Goal: Task Accomplishment & Management: Manage account settings

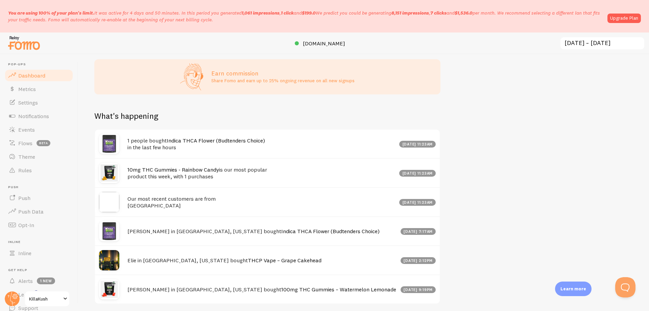
scroll to position [372, 0]
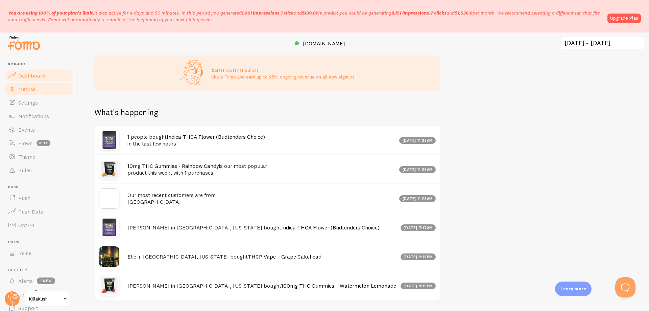
click at [31, 86] on span "Metrics" at bounding box center [27, 89] width 18 height 7
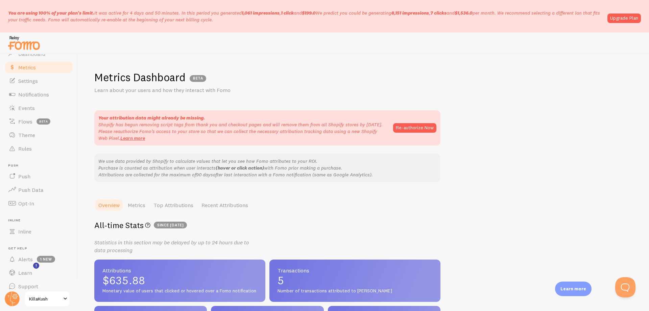
scroll to position [28, 0]
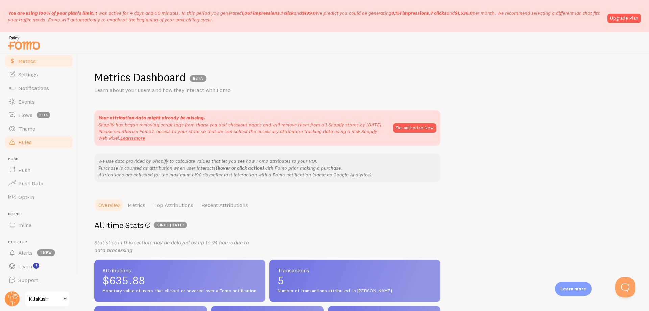
click at [23, 140] on span "Rules" at bounding box center [25, 142] width 14 height 7
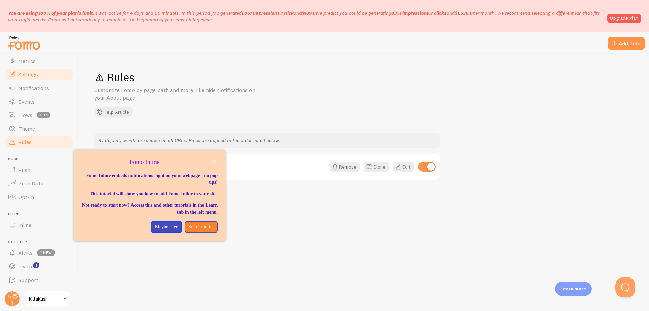
click at [26, 75] on span "Settings" at bounding box center [28, 74] width 20 height 7
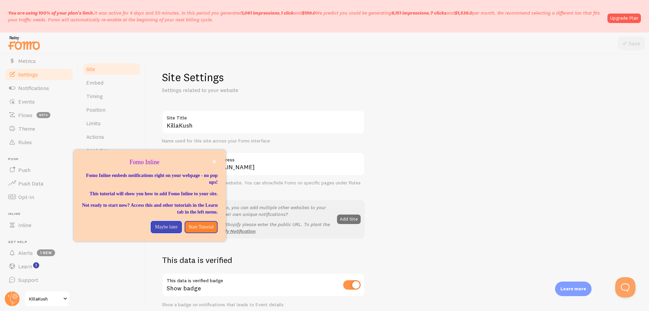
click at [157, 230] on p "Maybe later" at bounding box center [166, 227] width 23 height 7
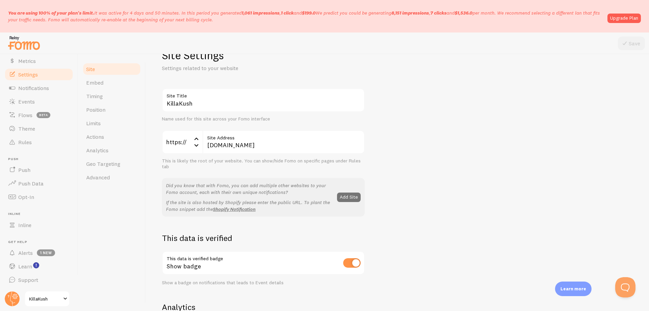
scroll to position [34, 0]
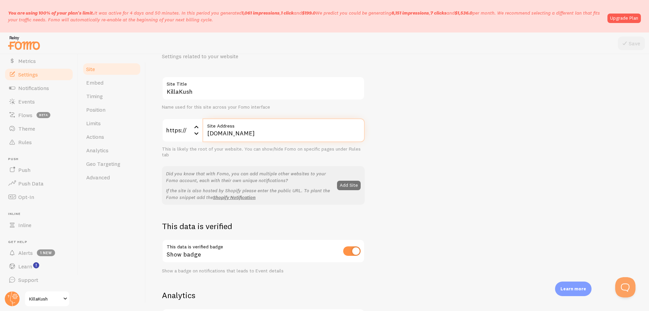
click at [218, 131] on input "[DOMAIN_NAME]" at bounding box center [284, 130] width 162 height 24
click at [243, 133] on input "[DOMAIN_NAME]" at bounding box center [284, 130] width 162 height 24
click at [424, 135] on div "KillaKush Site Title Name used for this site across your Fomo interface https:/…" at bounding box center [397, 305] width 471 height 458
click at [265, 125] on label "Site Address" at bounding box center [284, 123] width 162 height 11
click at [265, 125] on input "[DOMAIN_NAME]" at bounding box center [284, 130] width 162 height 24
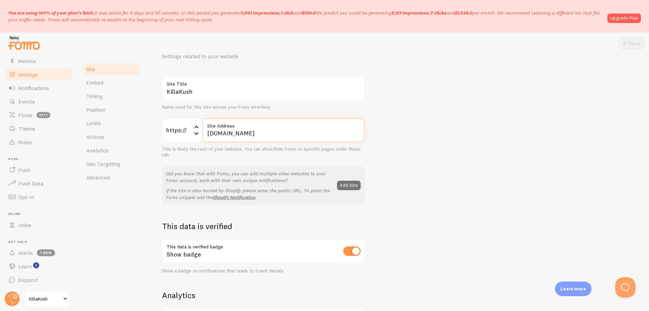
click at [254, 133] on input "[DOMAIN_NAME]" at bounding box center [284, 130] width 162 height 24
click at [254, 134] on input "[DOMAIN_NAME]" at bounding box center [284, 130] width 162 height 24
click at [195, 133] on icon at bounding box center [196, 133] width 4 height 2
click at [238, 131] on input "[DOMAIN_NAME]" at bounding box center [284, 130] width 162 height 24
drag, startPoint x: 253, startPoint y: 133, endPoint x: 154, endPoint y: 132, distance: 99.1
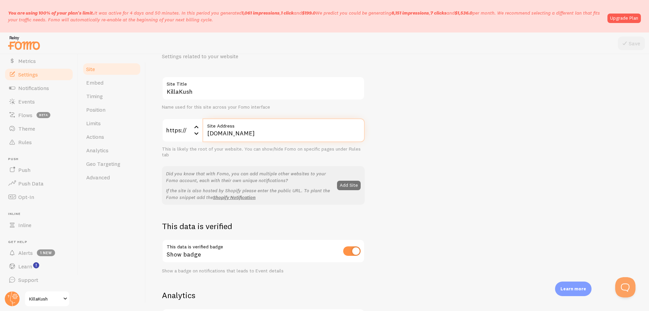
click at [154, 133] on div "Site Settings Settings related to your website KillaKush Site Title Name used f…" at bounding box center [398, 182] width 504 height 257
type input "[DOMAIN_NAME]"
click at [506, 171] on div "KillaKush Site Title Name used for this site across your Fomo interface https:/…" at bounding box center [397, 305] width 471 height 458
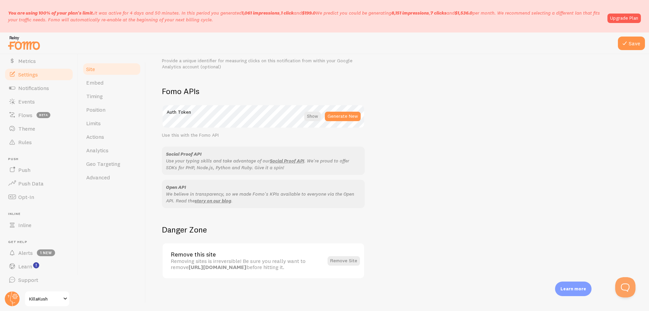
scroll to position [360, 0]
click at [630, 42] on button "Save" at bounding box center [631, 44] width 27 height 14
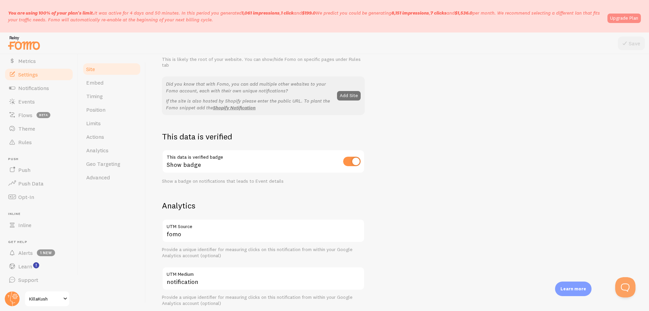
click at [629, 18] on link "Upgrade Plan" at bounding box center [624, 18] width 33 height 9
click at [27, 100] on span "Events" at bounding box center [26, 101] width 17 height 7
